Goal: Navigation & Orientation: Find specific page/section

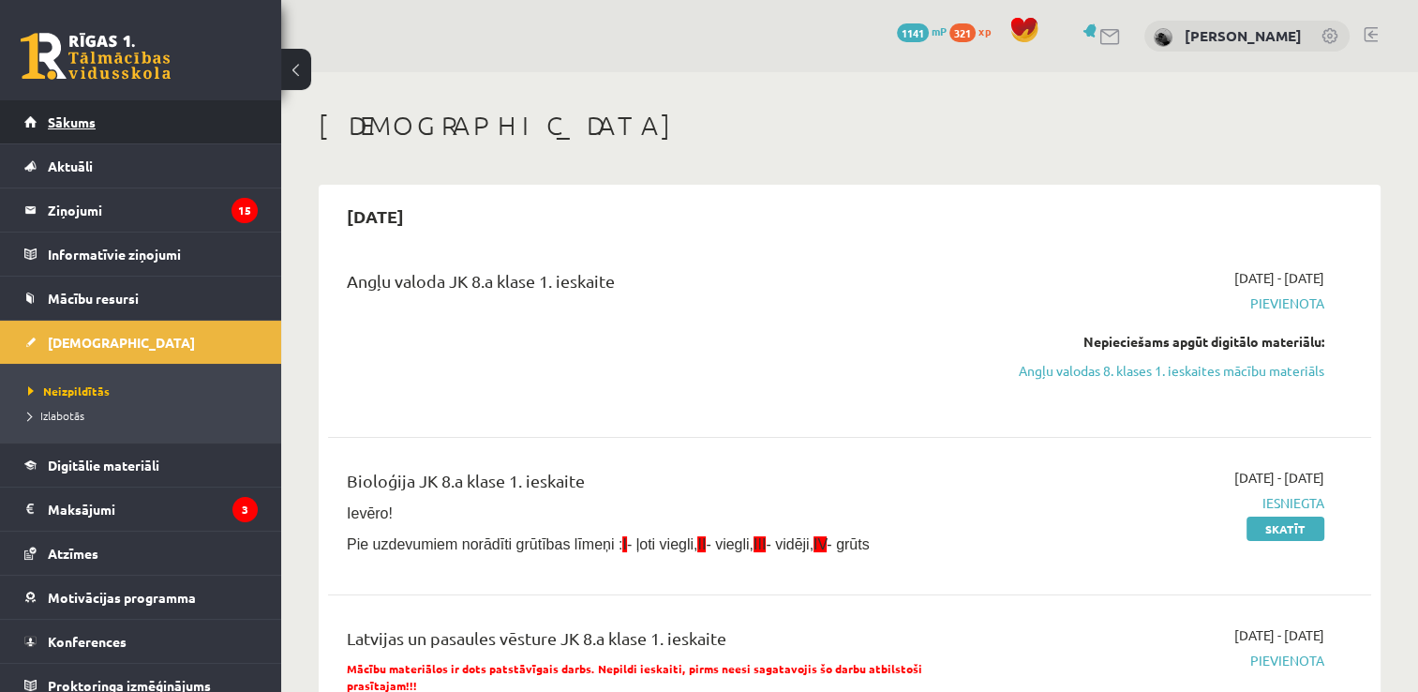
click at [158, 133] on link "Sākums" at bounding box center [140, 121] width 233 height 43
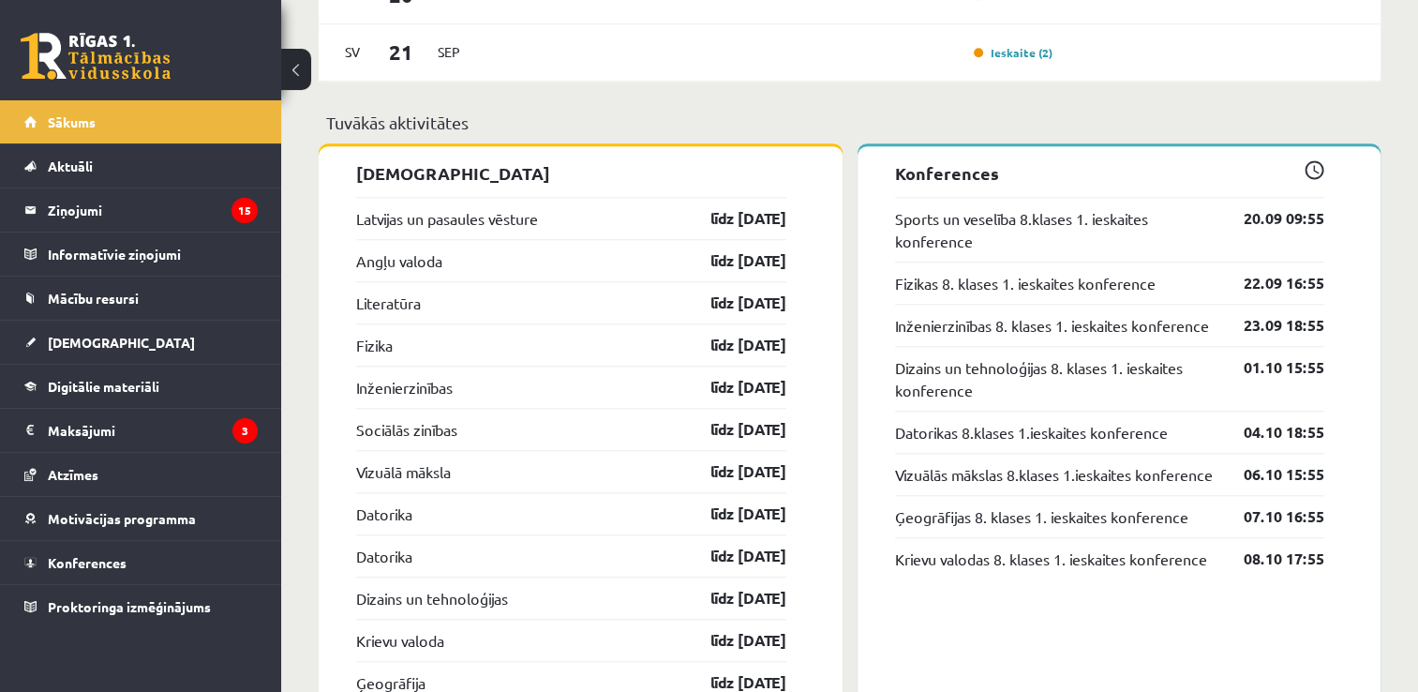
scroll to position [1731, 0]
